Goal: Find contact information: Find contact information

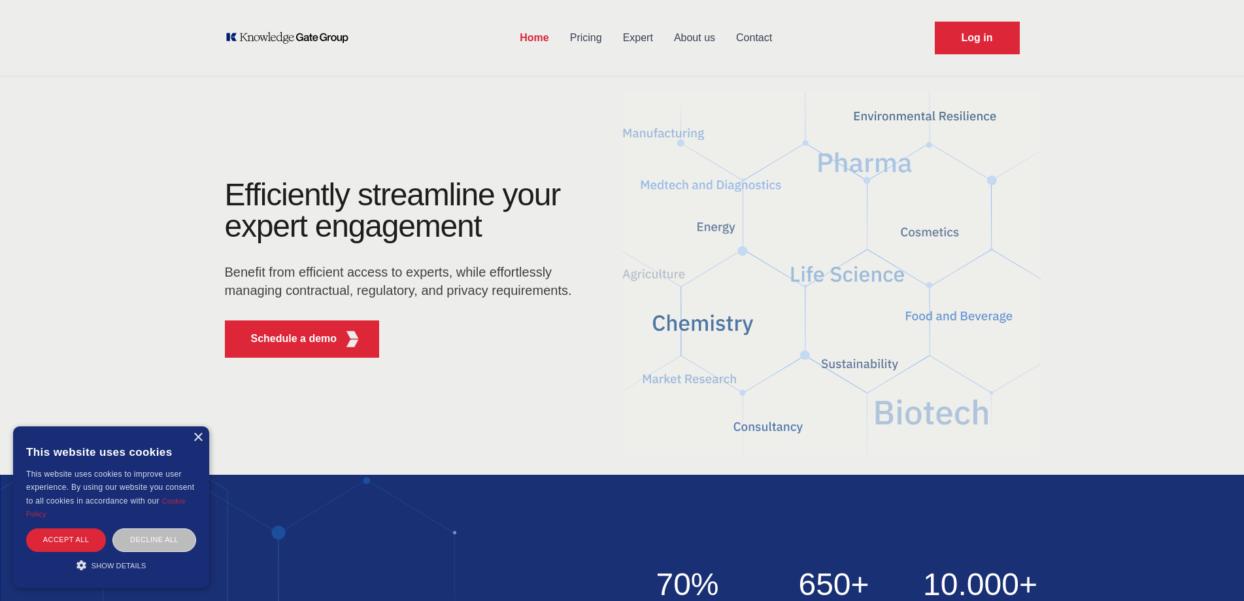
click at [675, 37] on link "About us" at bounding box center [695, 38] width 62 height 34
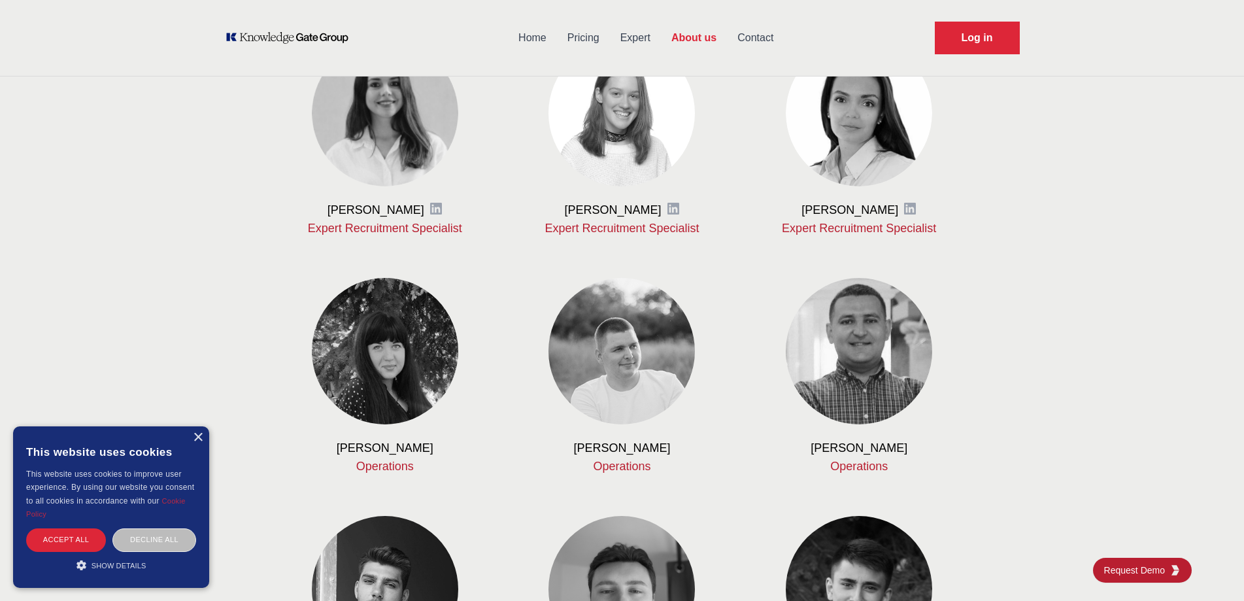
scroll to position [810, 0]
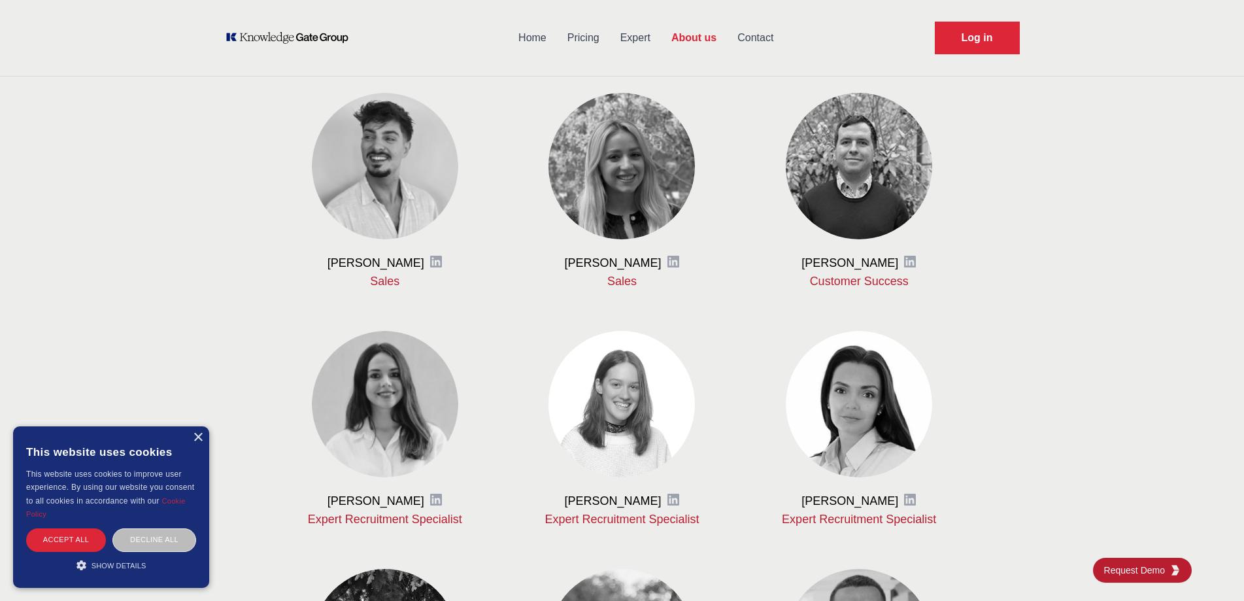
click at [752, 36] on link "Contact" at bounding box center [755, 38] width 57 height 34
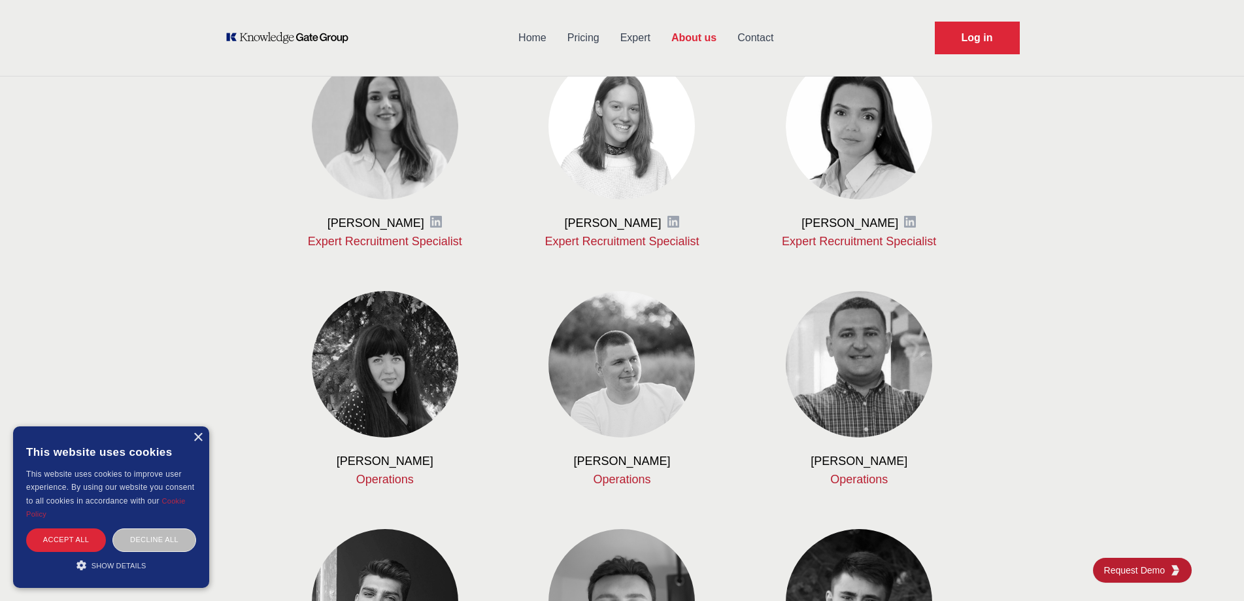
scroll to position [941, 0]
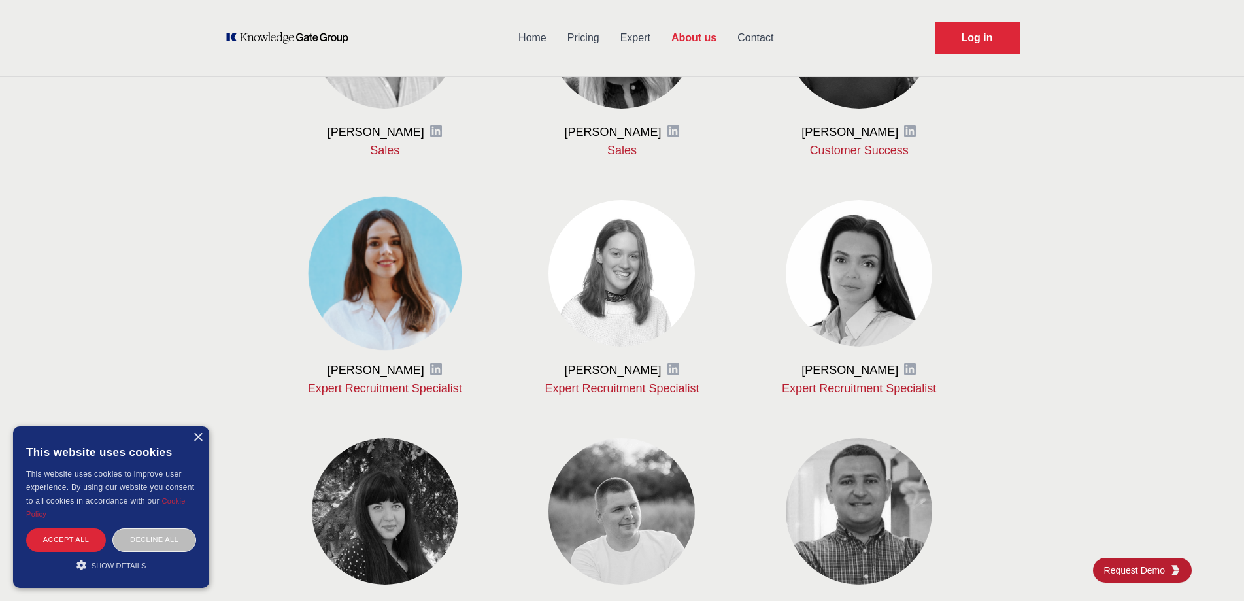
click at [383, 269] on img at bounding box center [385, 273] width 154 height 154
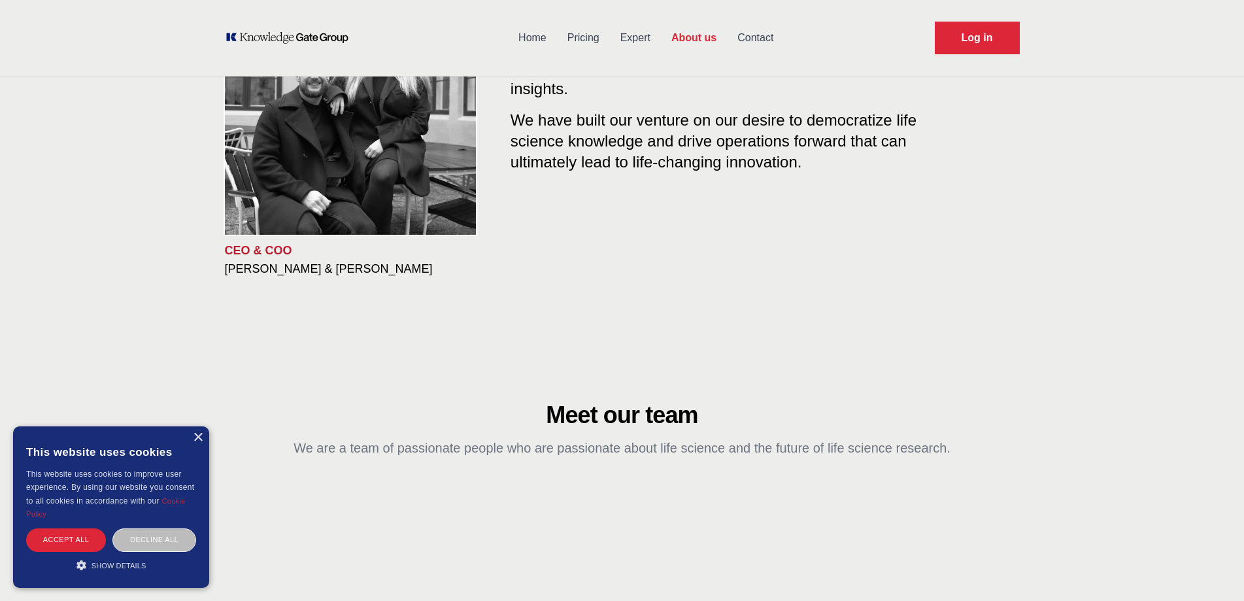
scroll to position [0, 0]
